Goal: Transaction & Acquisition: Purchase product/service

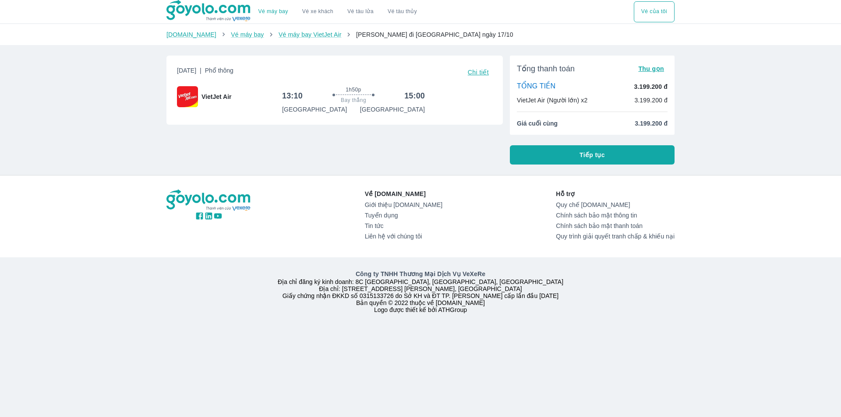
click at [548, 151] on button "Tiếp tục" at bounding box center [592, 154] width 165 height 19
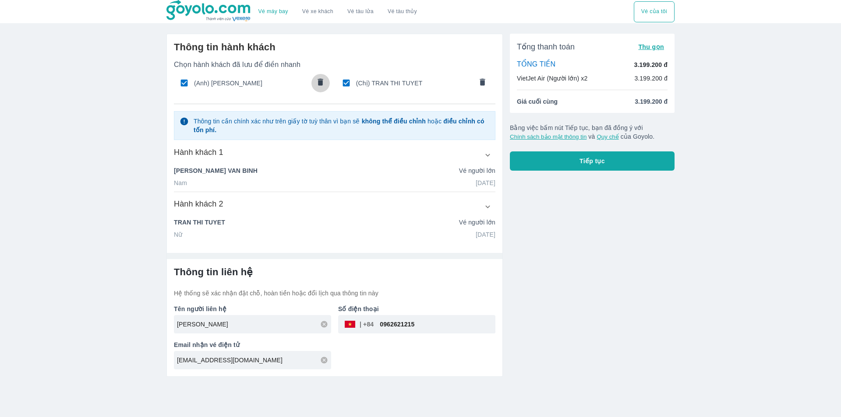
click at [318, 86] on icon "comments" at bounding box center [320, 81] width 9 height 9
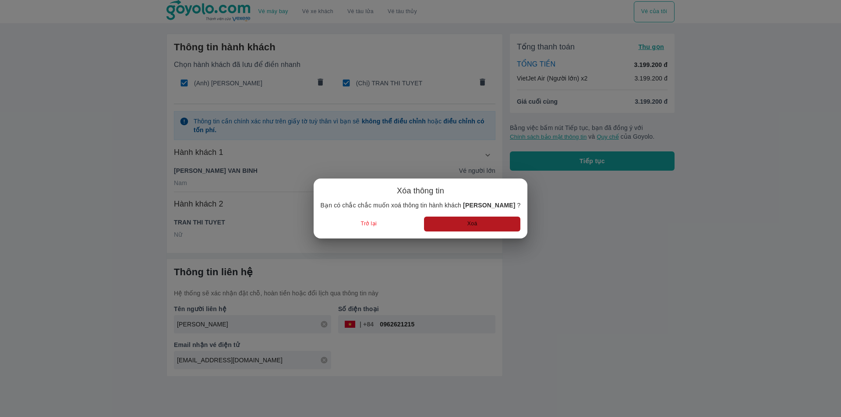
click at [478, 223] on button "Xoá" at bounding box center [472, 224] width 96 height 14
type input "TRAN"
type input "THI TUYET"
type input "02/07/1985"
radio input "false"
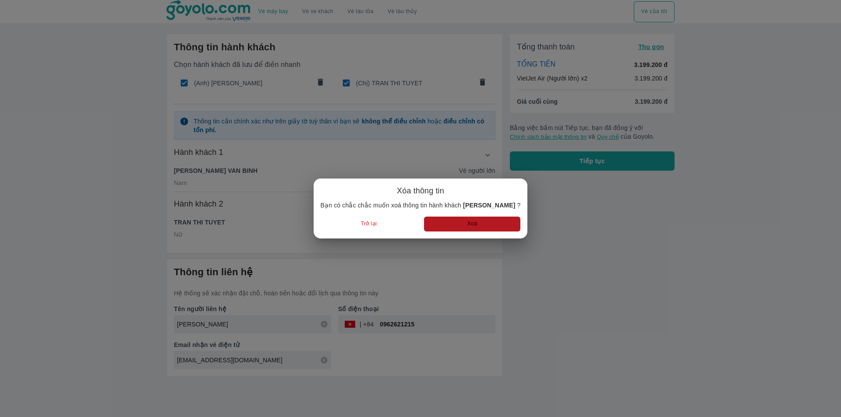
radio input "true"
radio input "false"
type input "TRAN THI TUYET"
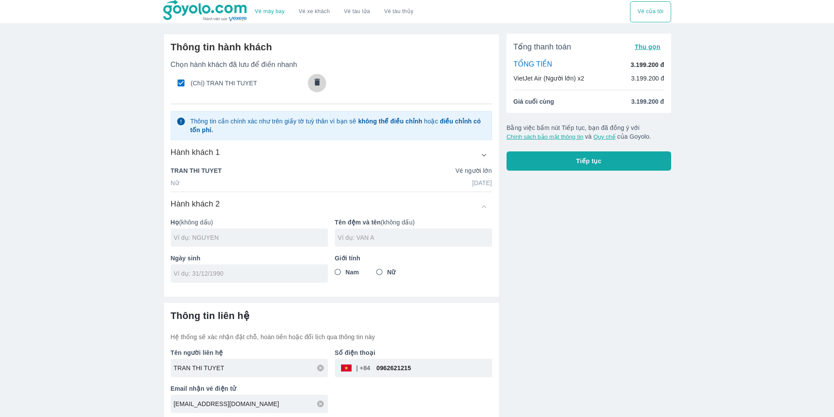
click at [313, 86] on icon "comments" at bounding box center [317, 81] width 9 height 9
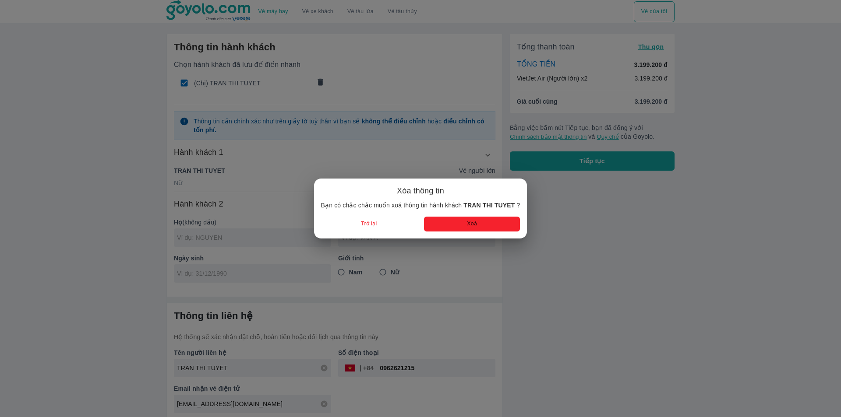
click at [447, 229] on button "Xoá" at bounding box center [472, 224] width 96 height 14
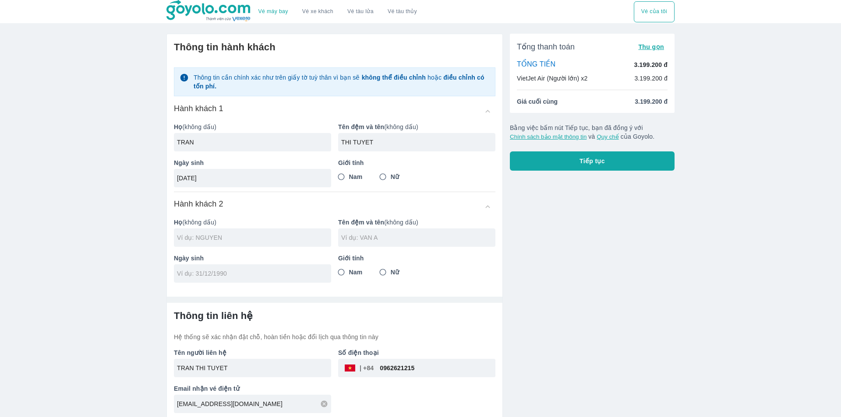
radio input "false"
click at [259, 148] on div at bounding box center [249, 142] width 157 height 18
type input "CAO"
type input "THE NAM"
click at [241, 176] on input "tel" at bounding box center [246, 178] width 145 height 9
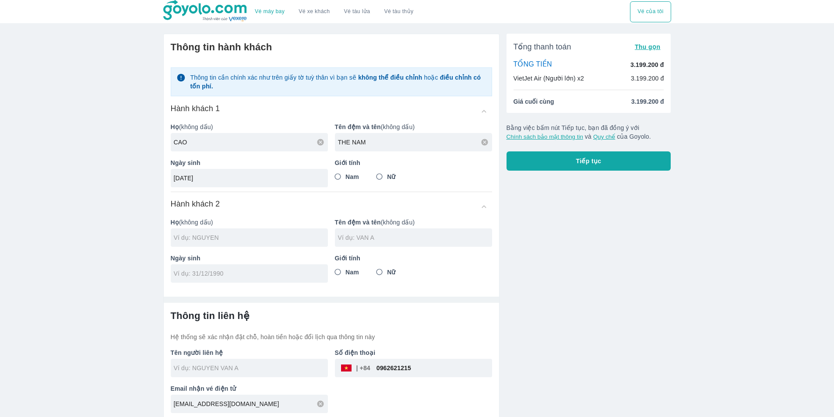
type input "[DATE]"
click at [352, 179] on span "Nam" at bounding box center [352, 177] width 14 height 9
click at [346, 179] on input "Nam" at bounding box center [338, 177] width 16 height 16
radio input "true"
click at [195, 233] on input "text" at bounding box center [251, 237] width 154 height 9
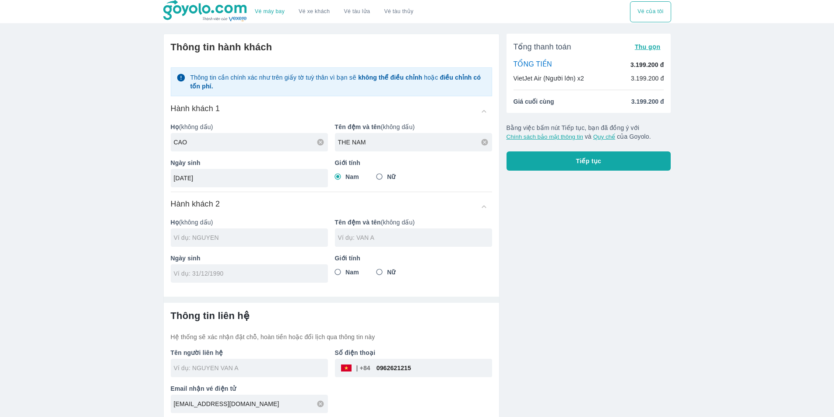
type input "CAO THE NAM"
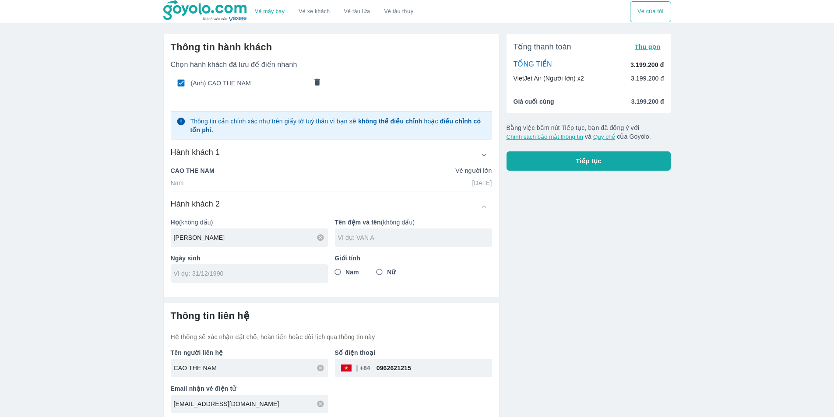
type input "[PERSON_NAME]"
click at [379, 276] on input "Nữ" at bounding box center [380, 272] width 16 height 16
radio input "true"
click at [239, 273] on input "tel" at bounding box center [246, 273] width 145 height 9
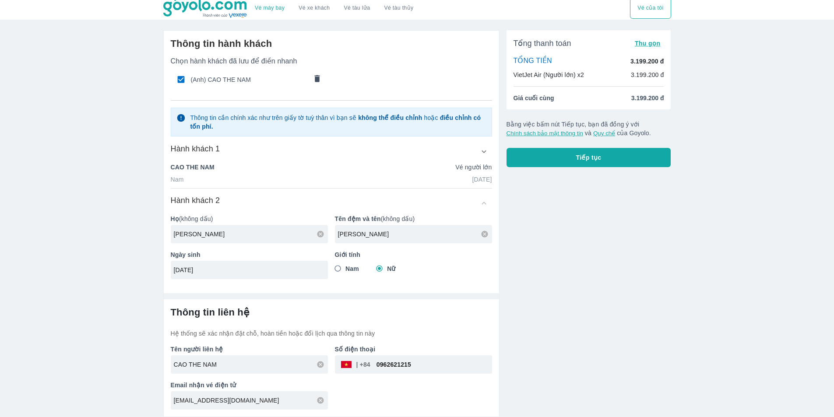
type input "[DATE]"
click at [464, 338] on div "Số điện thoại ​ 0962621215" at bounding box center [410, 356] width 164 height 36
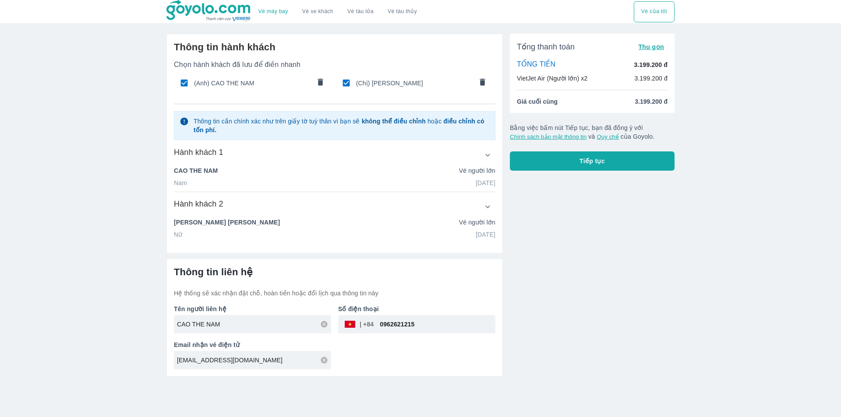
click at [405, 325] on input "0962621215" at bounding box center [434, 324] width 122 height 21
paste input "3603696"
type input "0936036965"
drag, startPoint x: 606, startPoint y: 288, endPoint x: 602, endPoint y: 205, distance: 82.4
click at [606, 287] on div "Tổng thanh toán Thu gọn TỔNG TIỀN 3.199.200 đ VietJet Air (Người lớn) x2 3.199.…" at bounding box center [589, 202] width 172 height 350
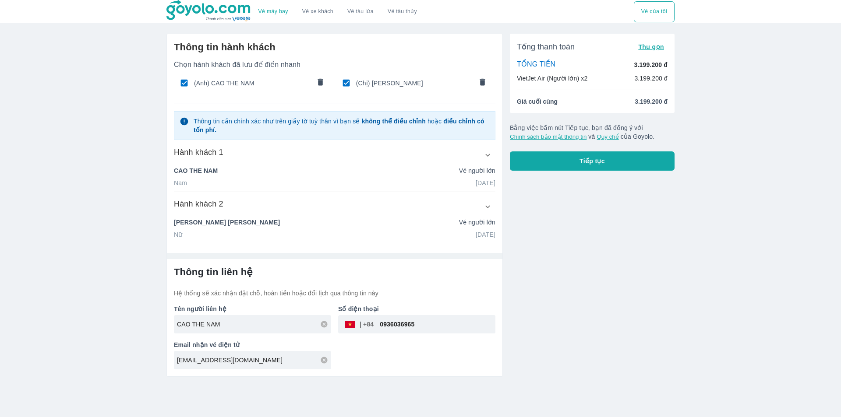
click at [603, 153] on button "Tiếp tục" at bounding box center [592, 160] width 165 height 19
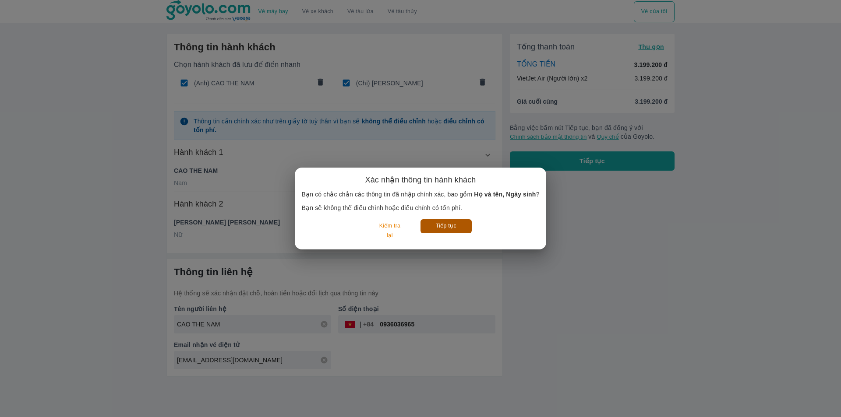
click at [451, 221] on button "Tiếp tục" at bounding box center [445, 226] width 51 height 14
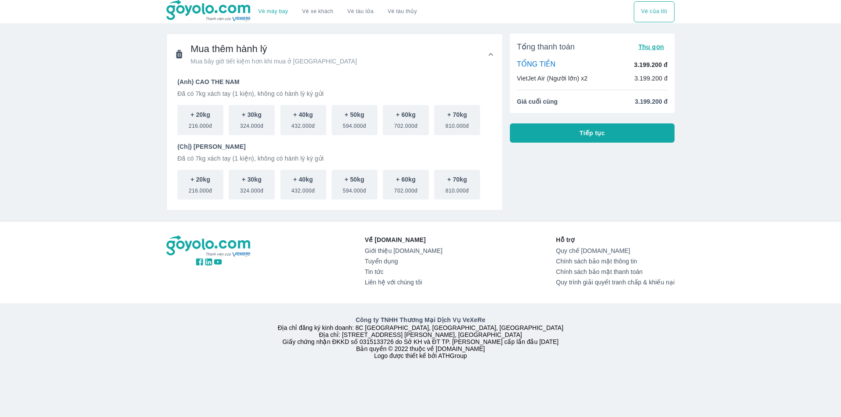
click at [550, 134] on button "Tiếp tục" at bounding box center [592, 132] width 165 height 19
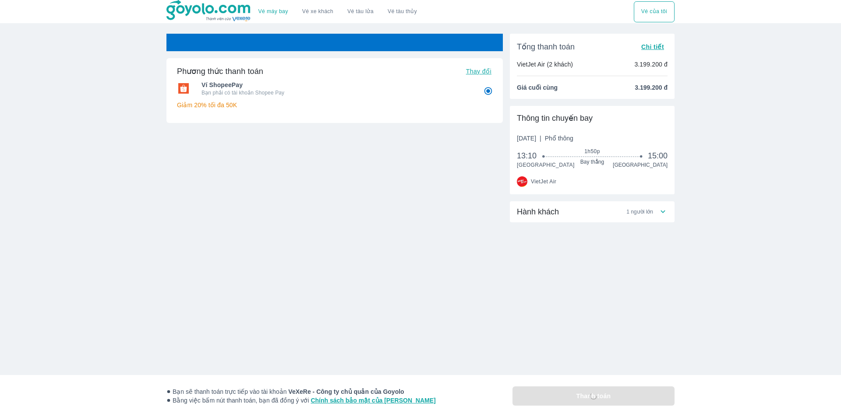
radio input "false"
click at [540, 197] on div "Tổng thanh toán Chi tiết VietJet Air (2 khách) 3.199.200 đ Giá cuối cùng 3.199.…" at bounding box center [592, 163] width 165 height 259
click at [540, 215] on span "Hành khách" at bounding box center [538, 212] width 42 height 11
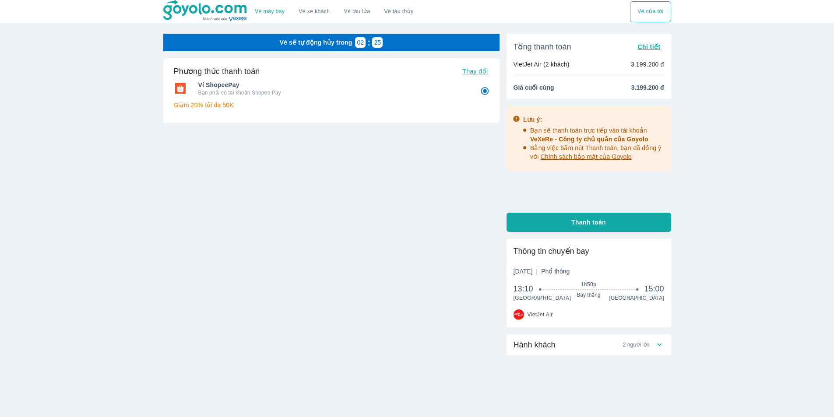
click at [563, 225] on button "Thanh toán" at bounding box center [589, 222] width 165 height 19
radio input "false"
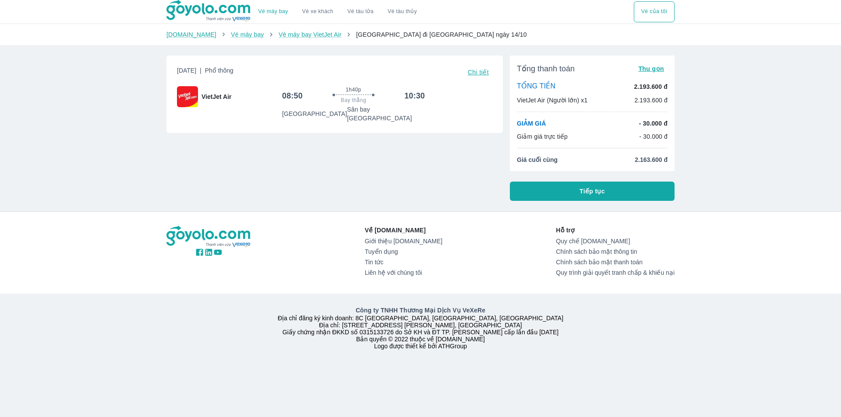
click at [573, 187] on button "Tiếp tục" at bounding box center [592, 191] width 165 height 19
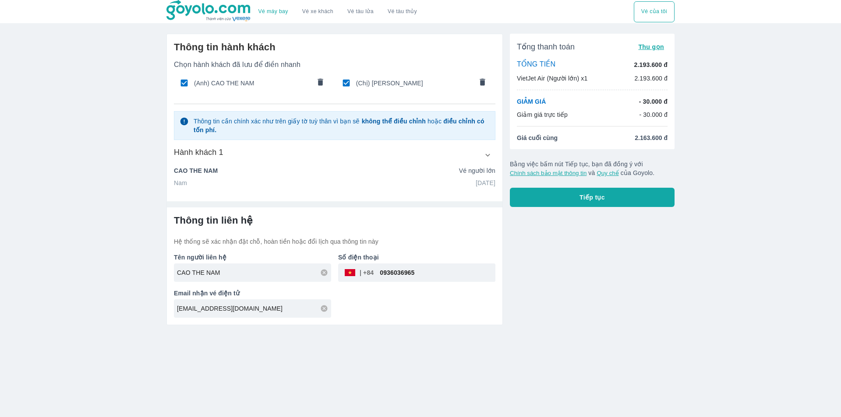
click at [321, 80] on icon "comments" at bounding box center [320, 81] width 9 height 9
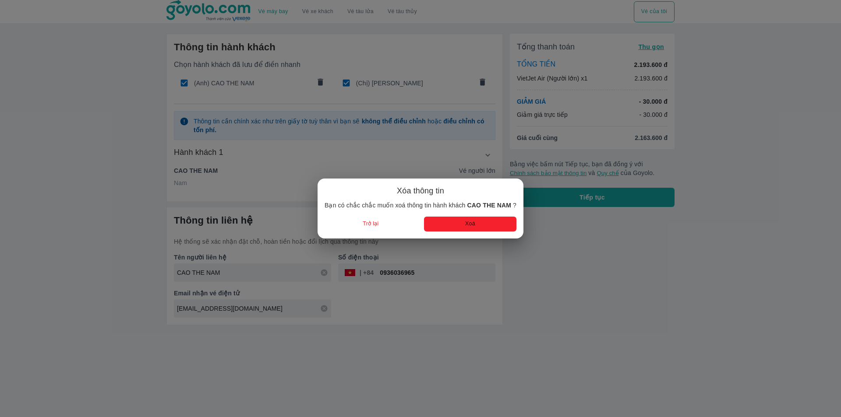
click at [464, 228] on button "Xoá" at bounding box center [470, 224] width 92 height 14
type input "[PERSON_NAME]"
type input "[DATE]"
radio input "false"
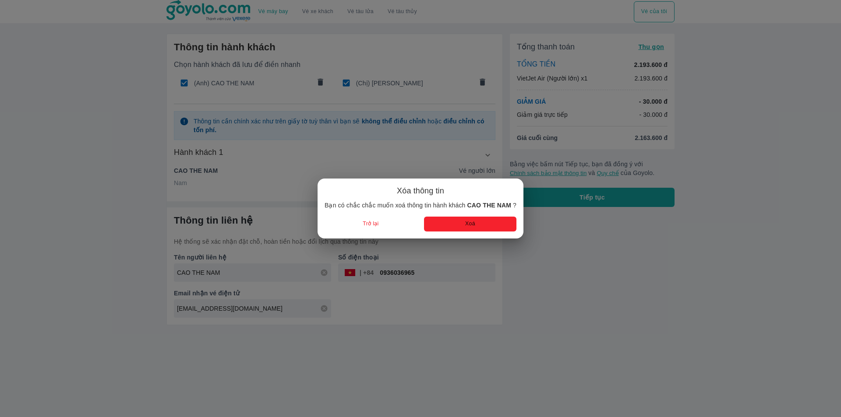
radio input "true"
type input "[PERSON_NAME]"
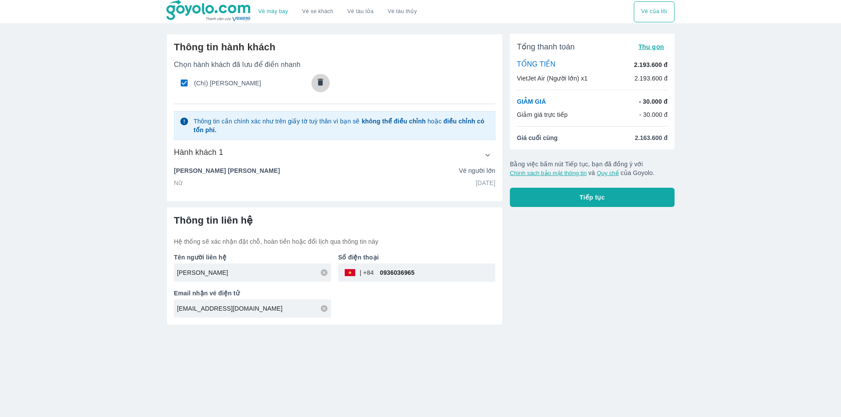
click at [325, 80] on button "comments" at bounding box center [320, 83] width 18 height 18
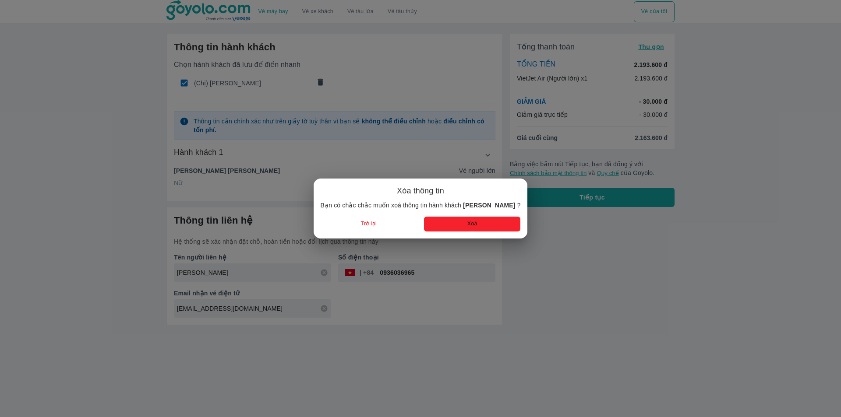
click at [444, 222] on button "Xoá" at bounding box center [472, 224] width 96 height 14
radio input "false"
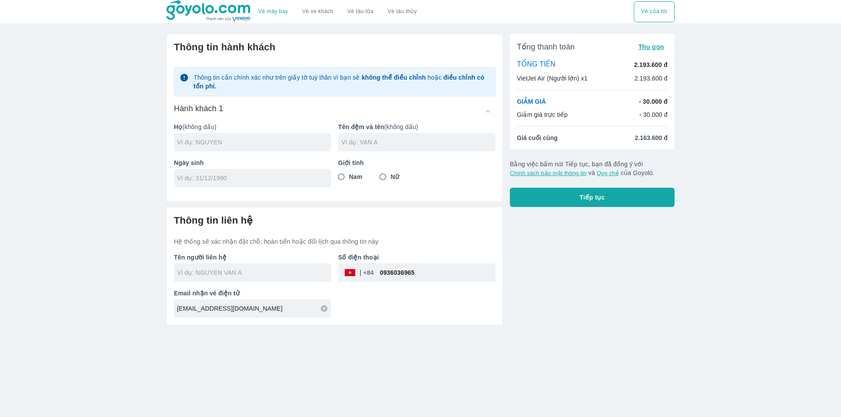
click at [400, 279] on input "0936036965" at bounding box center [434, 272] width 122 height 21
paste input "394055461"
type input "0394055461"
click at [215, 147] on input "text" at bounding box center [254, 142] width 154 height 9
type input "TRAN"
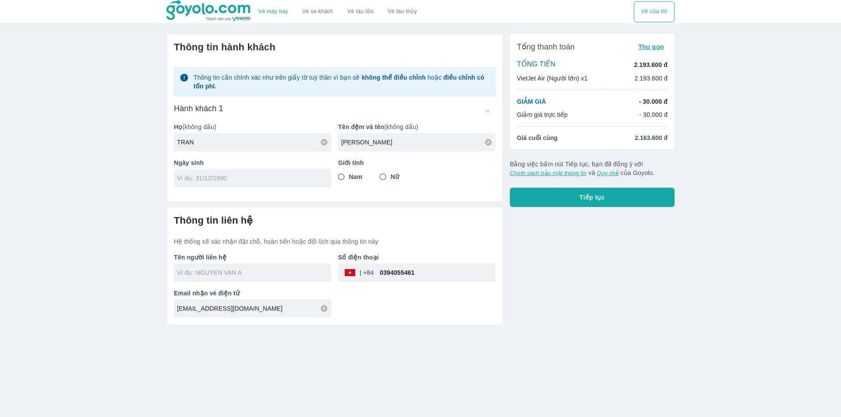
type input "[PERSON_NAME]"
click at [212, 177] on input "tel" at bounding box center [249, 178] width 145 height 9
type input "[DATE]"
click at [348, 172] on input "Nam" at bounding box center [341, 177] width 16 height 16
radio input "true"
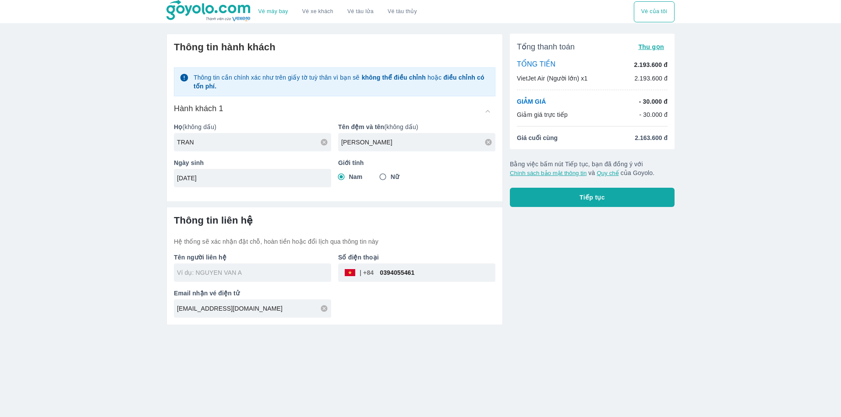
click at [530, 197] on button "Tiếp tục" at bounding box center [592, 197] width 165 height 19
type input "[PERSON_NAME]"
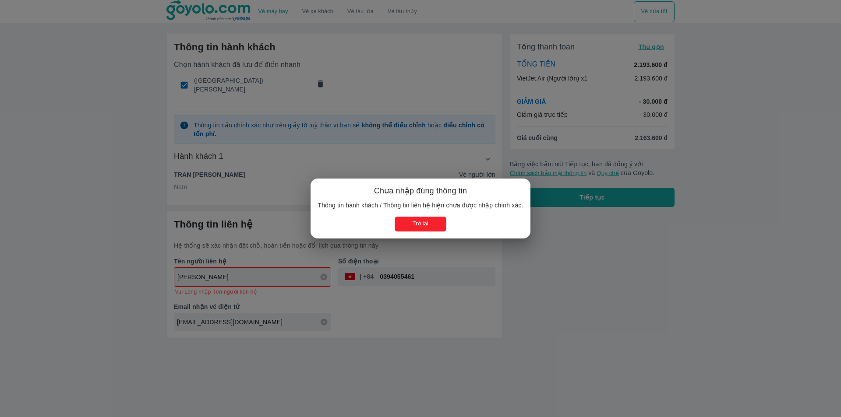
click at [386, 309] on div "Chưa nhập đúng thông tin Thông tin hành khách / Thông tin liên hệ hiện chưa đượ…" at bounding box center [420, 208] width 841 height 417
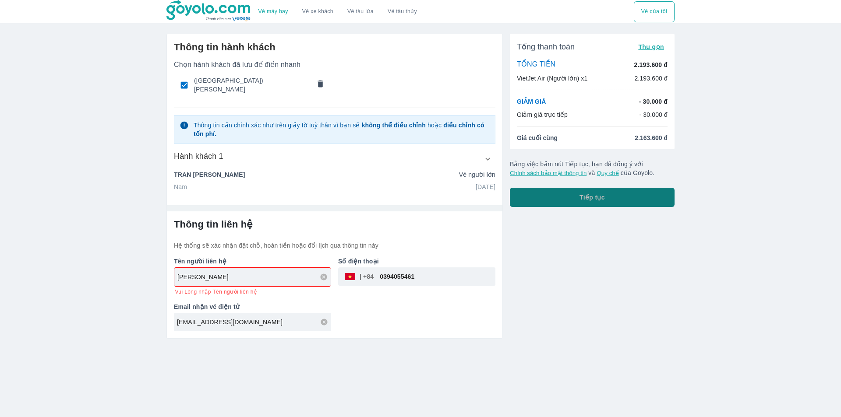
click at [547, 197] on button "Tiếp tục" at bounding box center [592, 197] width 165 height 19
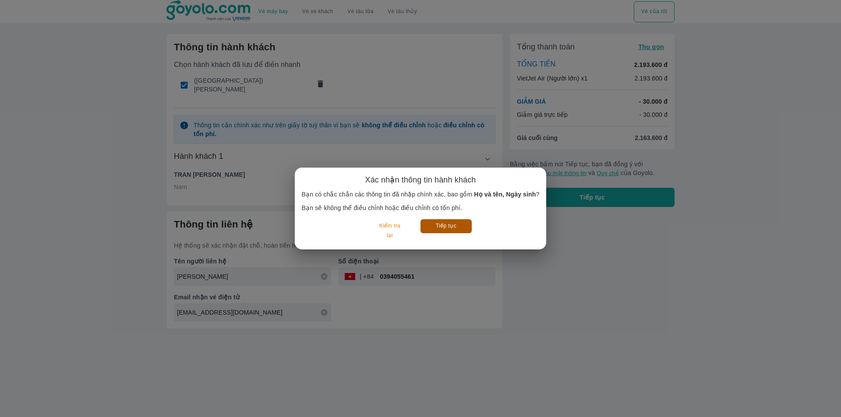
click at [441, 223] on button "Tiếp tục" at bounding box center [445, 226] width 51 height 14
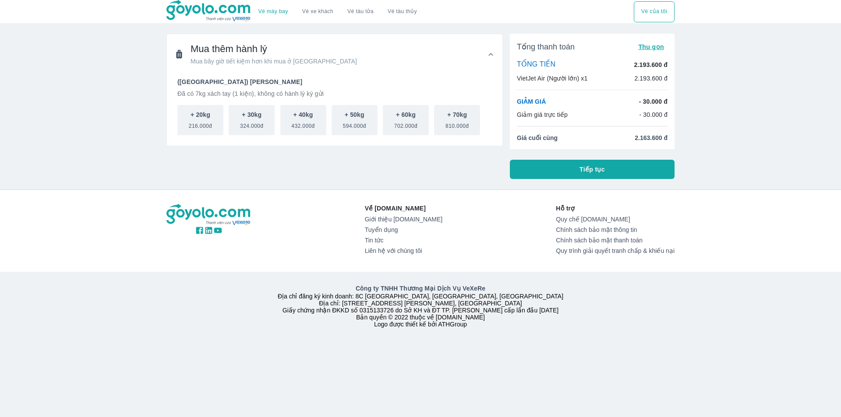
click at [578, 163] on button "Tiếp tục" at bounding box center [592, 169] width 165 height 19
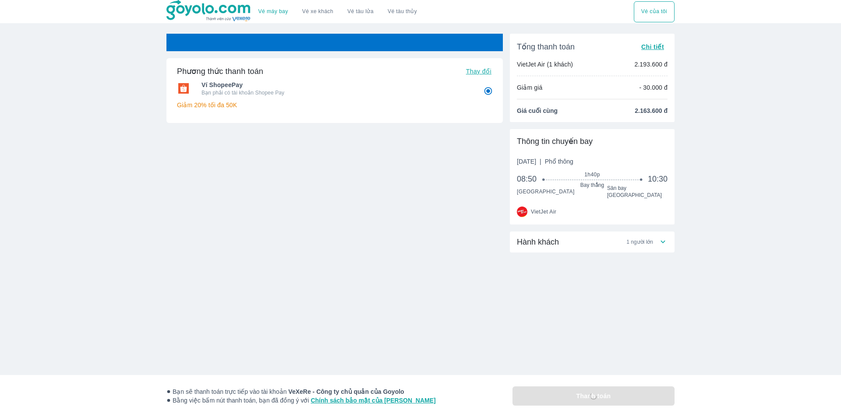
radio input "false"
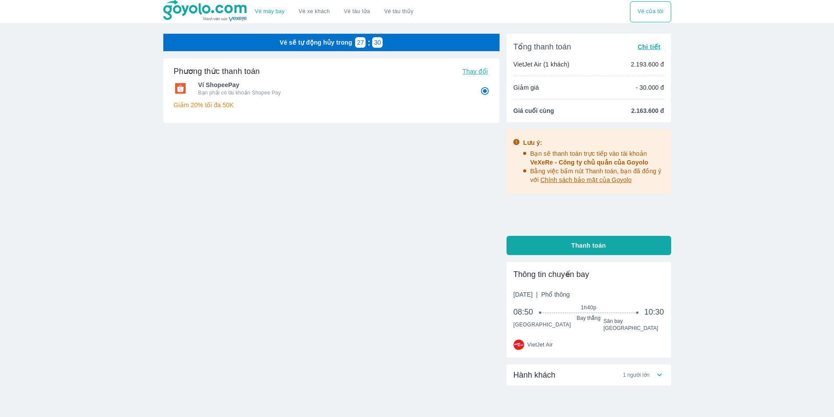
click at [549, 370] on span "Hành khách" at bounding box center [535, 375] width 42 height 11
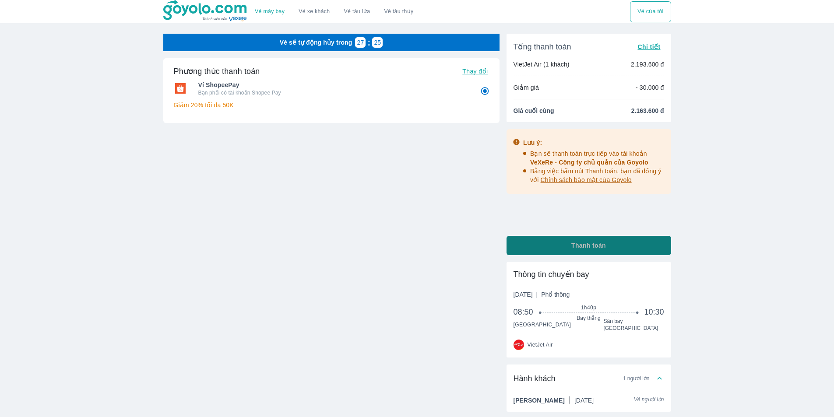
click at [535, 245] on button "Thanh toán" at bounding box center [589, 245] width 165 height 19
radio input "false"
